Goal: Navigation & Orientation: Find specific page/section

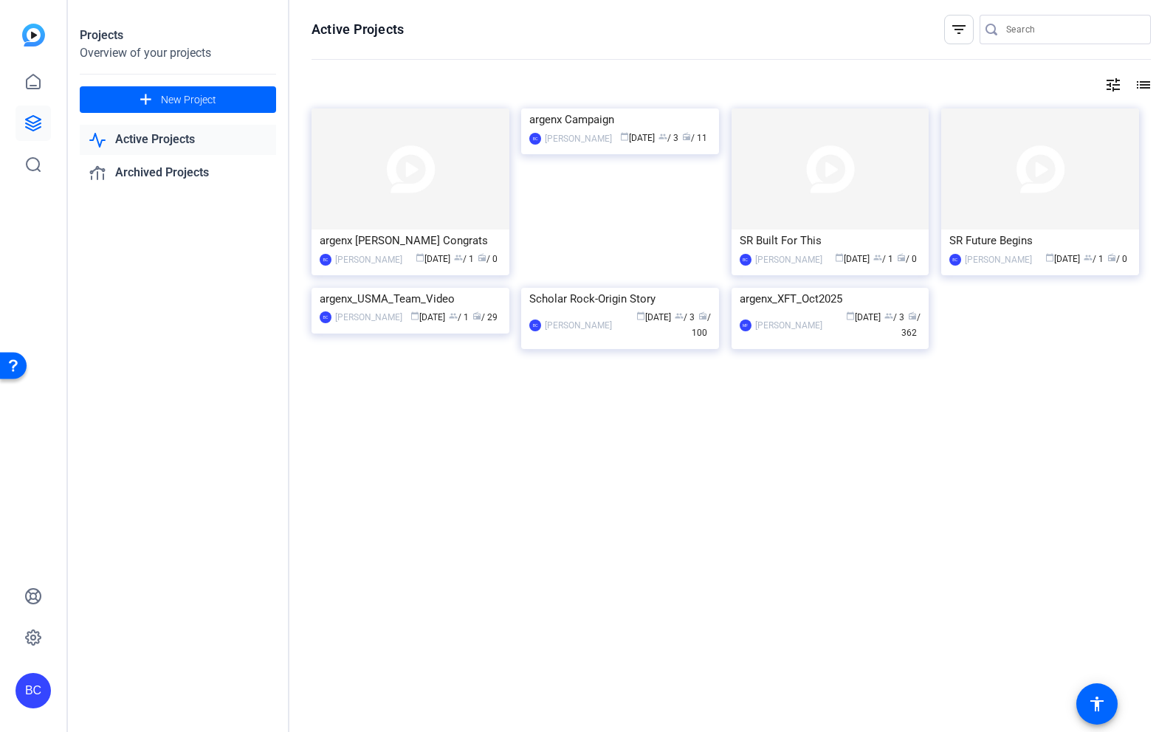
click at [168, 134] on link "Active Projects" at bounding box center [178, 140] width 196 height 30
click at [138, 136] on link "Active Projects" at bounding box center [178, 140] width 196 height 30
click at [32, 76] on icon at bounding box center [33, 82] width 18 height 18
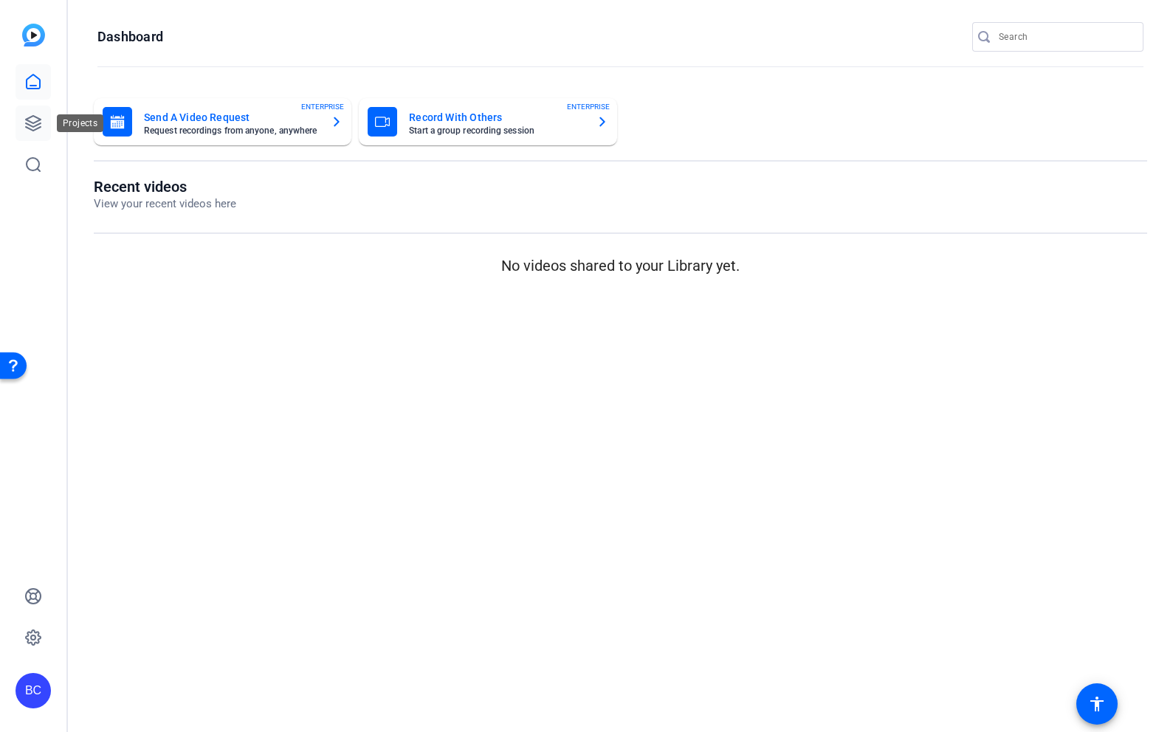
click at [25, 125] on icon at bounding box center [33, 123] width 18 height 18
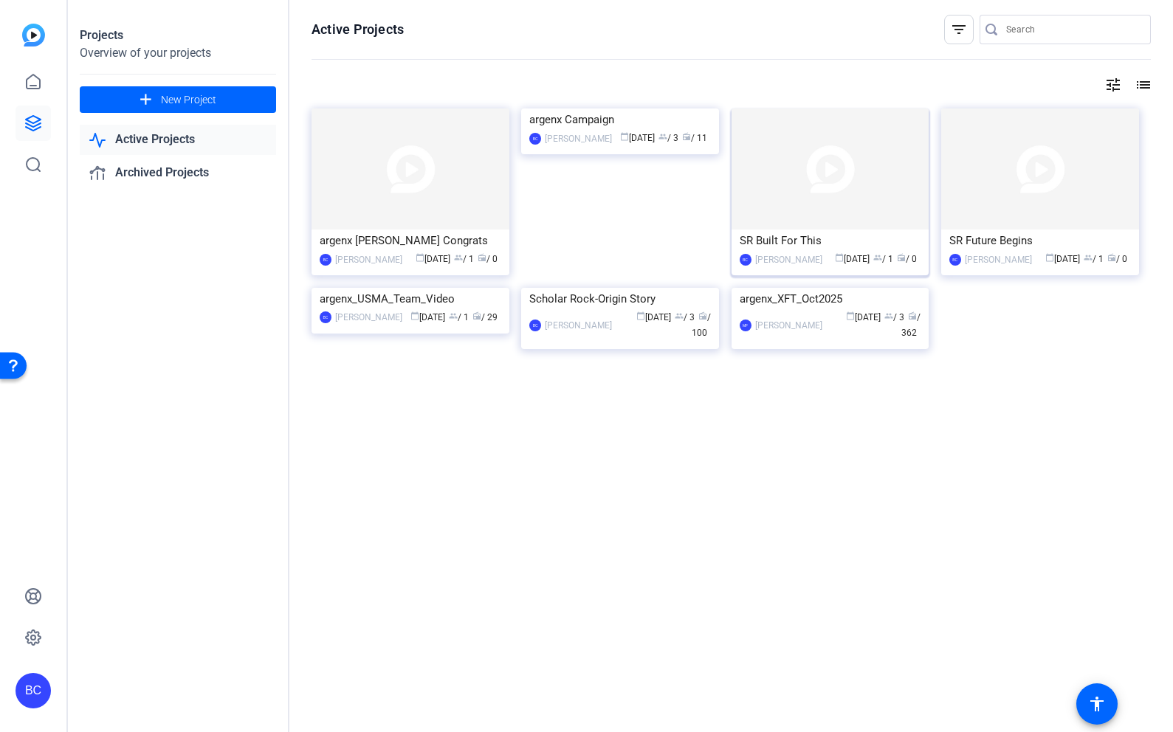
click at [829, 182] on img at bounding box center [830, 168] width 198 height 121
